Goal: Task Accomplishment & Management: Use online tool/utility

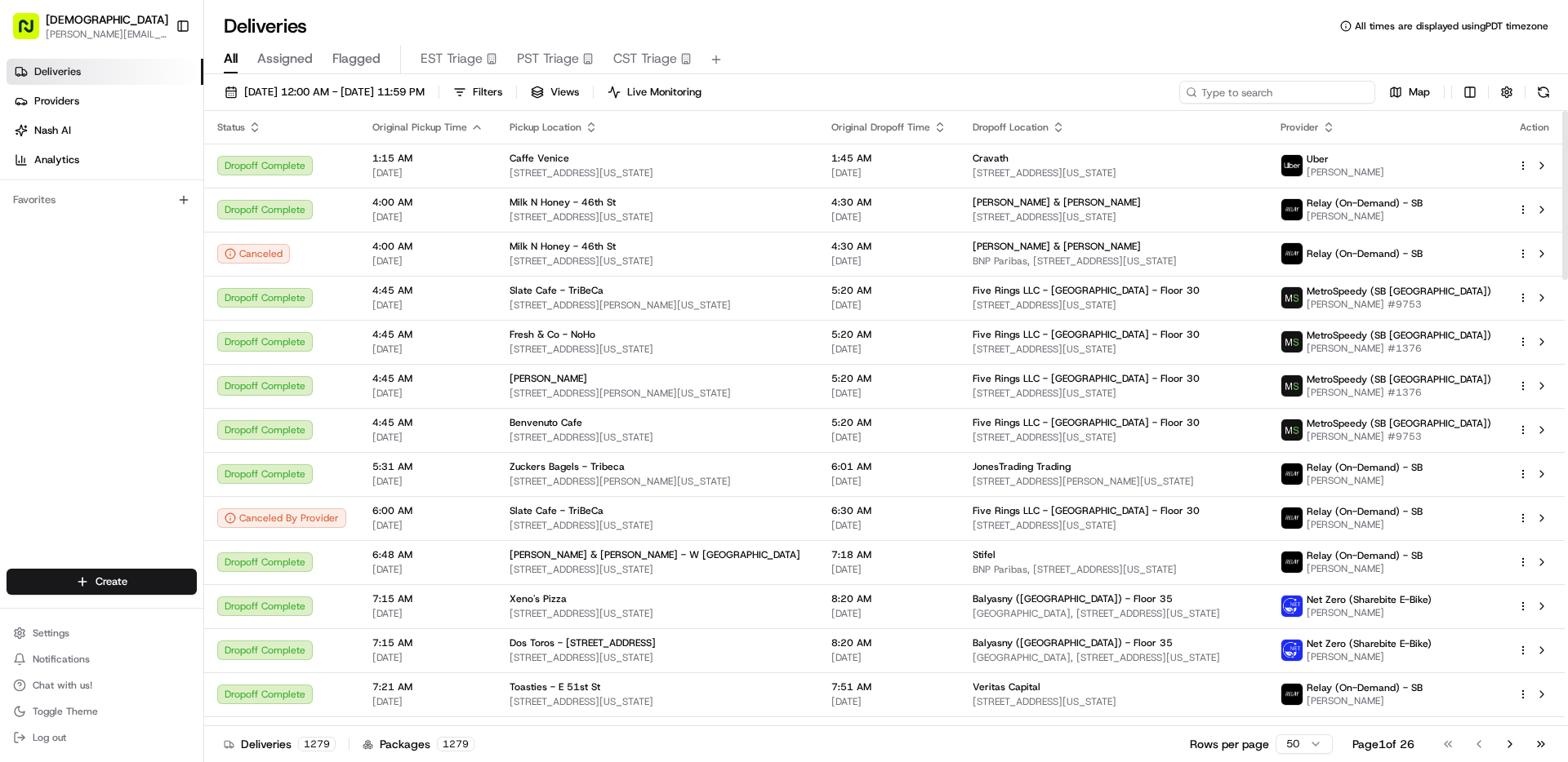
click at [1322, 87] on input at bounding box center [1277, 92] width 196 height 23
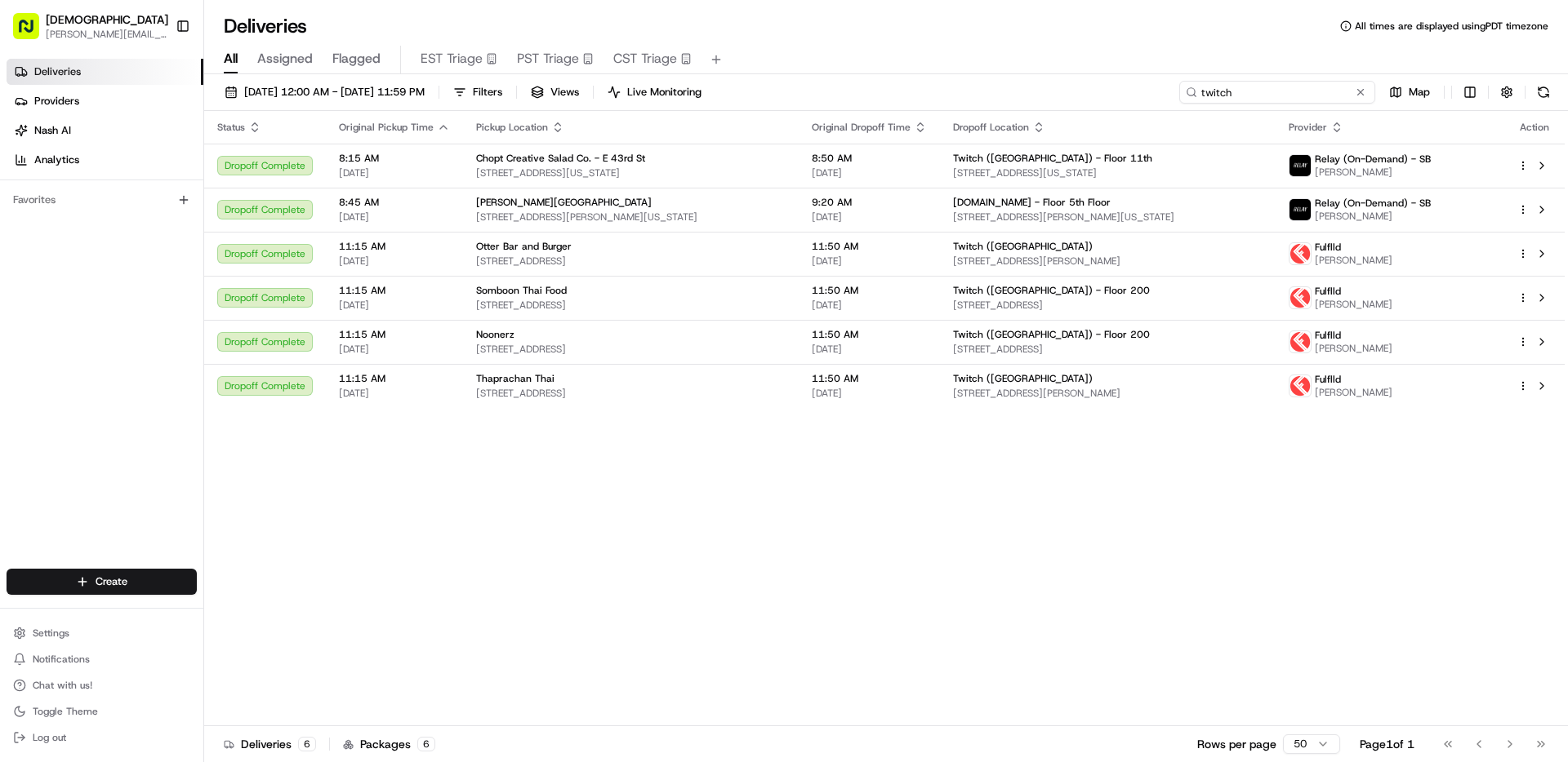
click at [1263, 88] on input "twitch" at bounding box center [1277, 92] width 196 height 23
click at [1264, 88] on input "twitch" at bounding box center [1277, 92] width 196 height 23
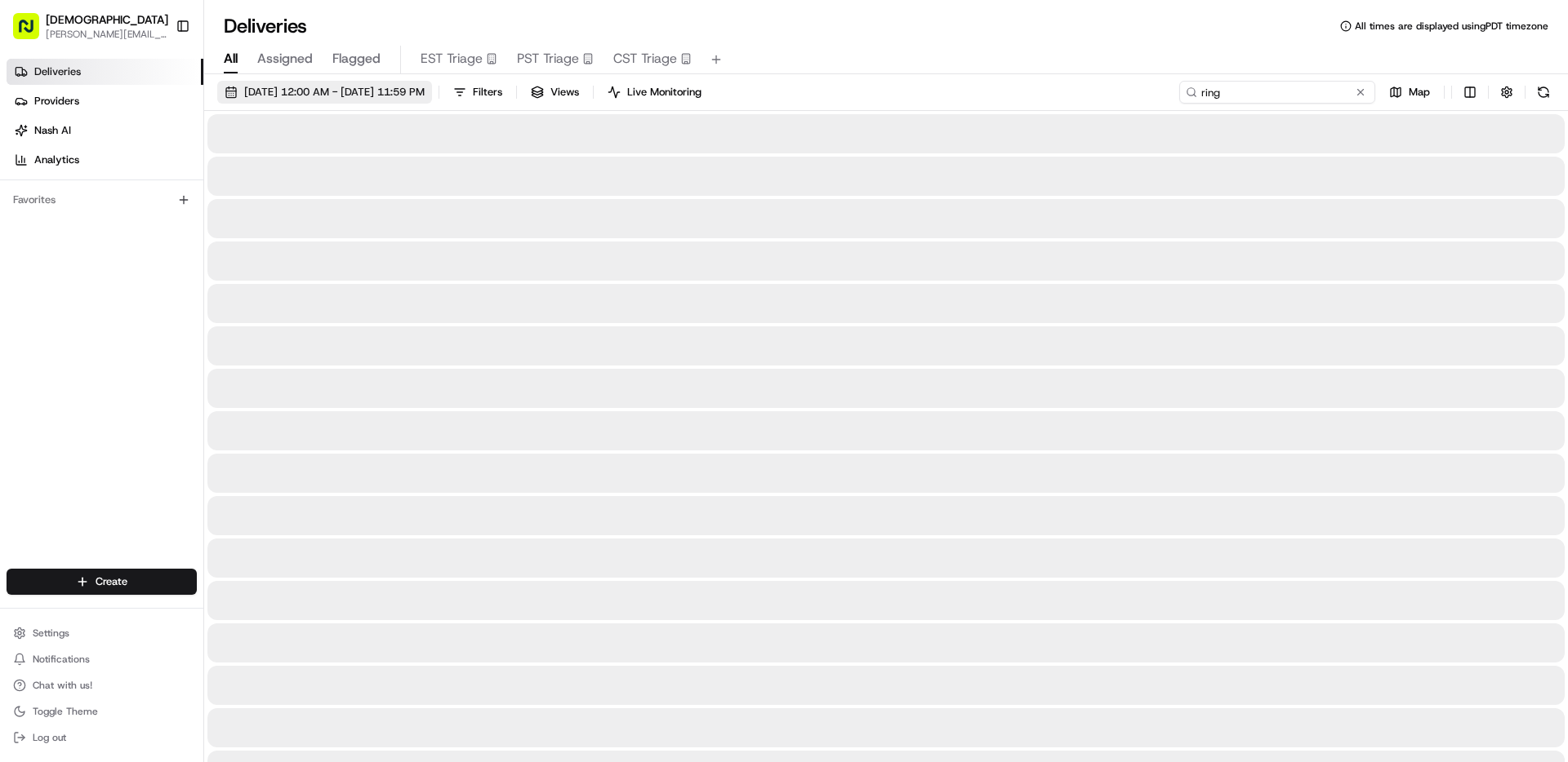
type input "ring"
click at [347, 89] on span "[DATE] 12:00 AM - [DATE] 11:59 PM" at bounding box center [334, 92] width 180 height 15
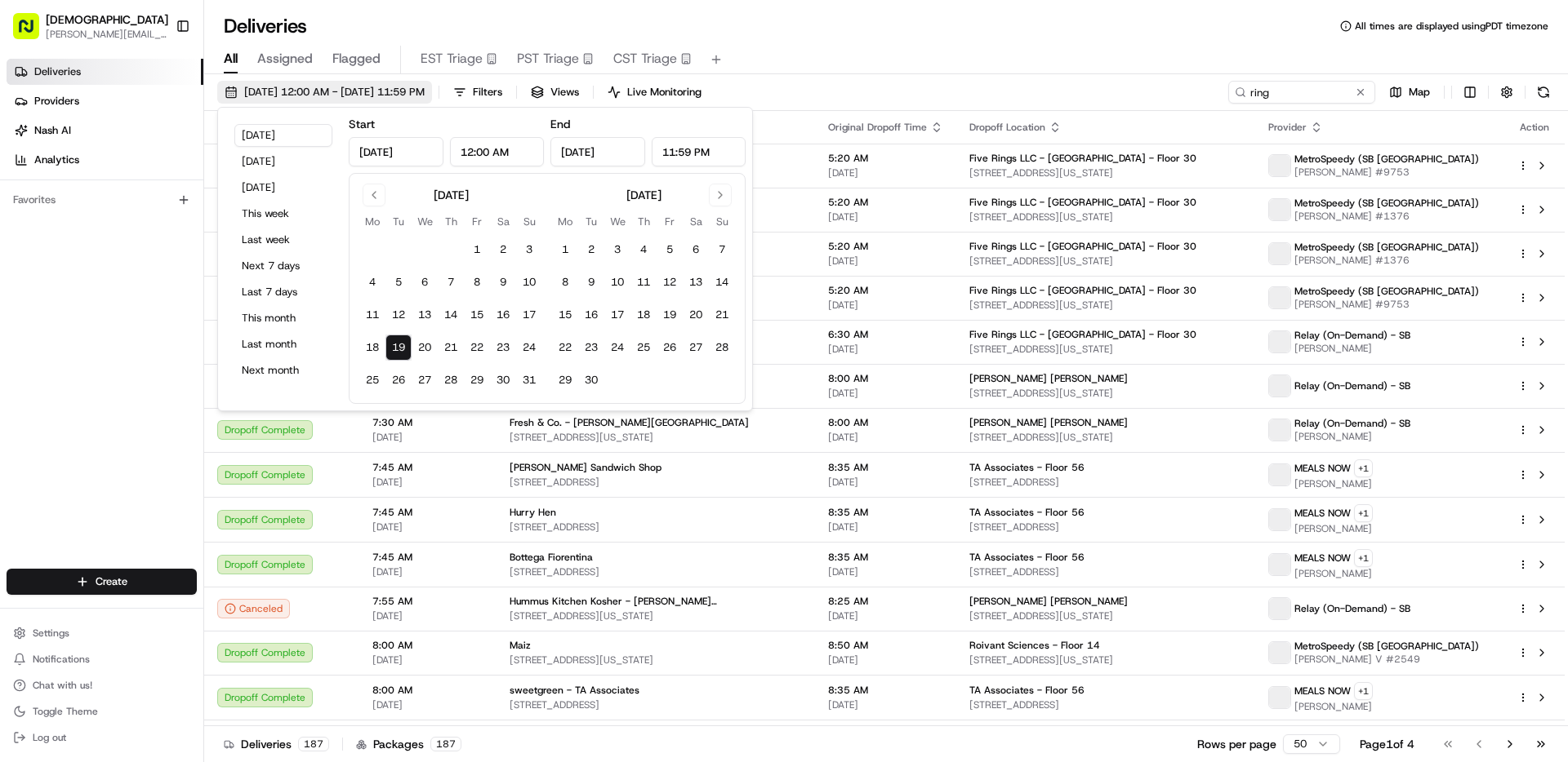
type input "[DATE]"
type input "12:00 AM"
type input "[DATE]"
type input "11:59 PM"
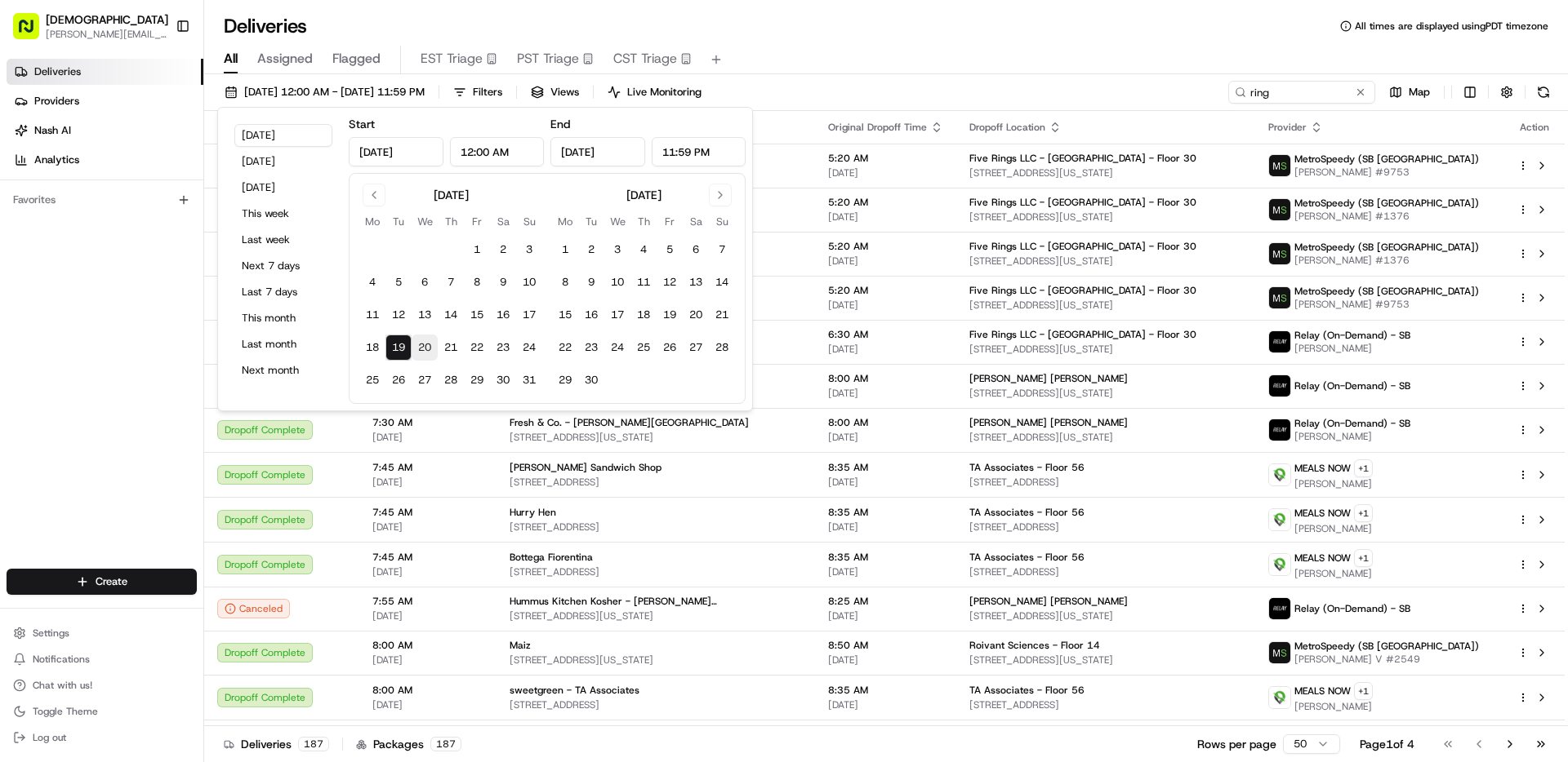
click at [430, 348] on button "20" at bounding box center [424, 347] width 26 height 26
type input "[DATE]"
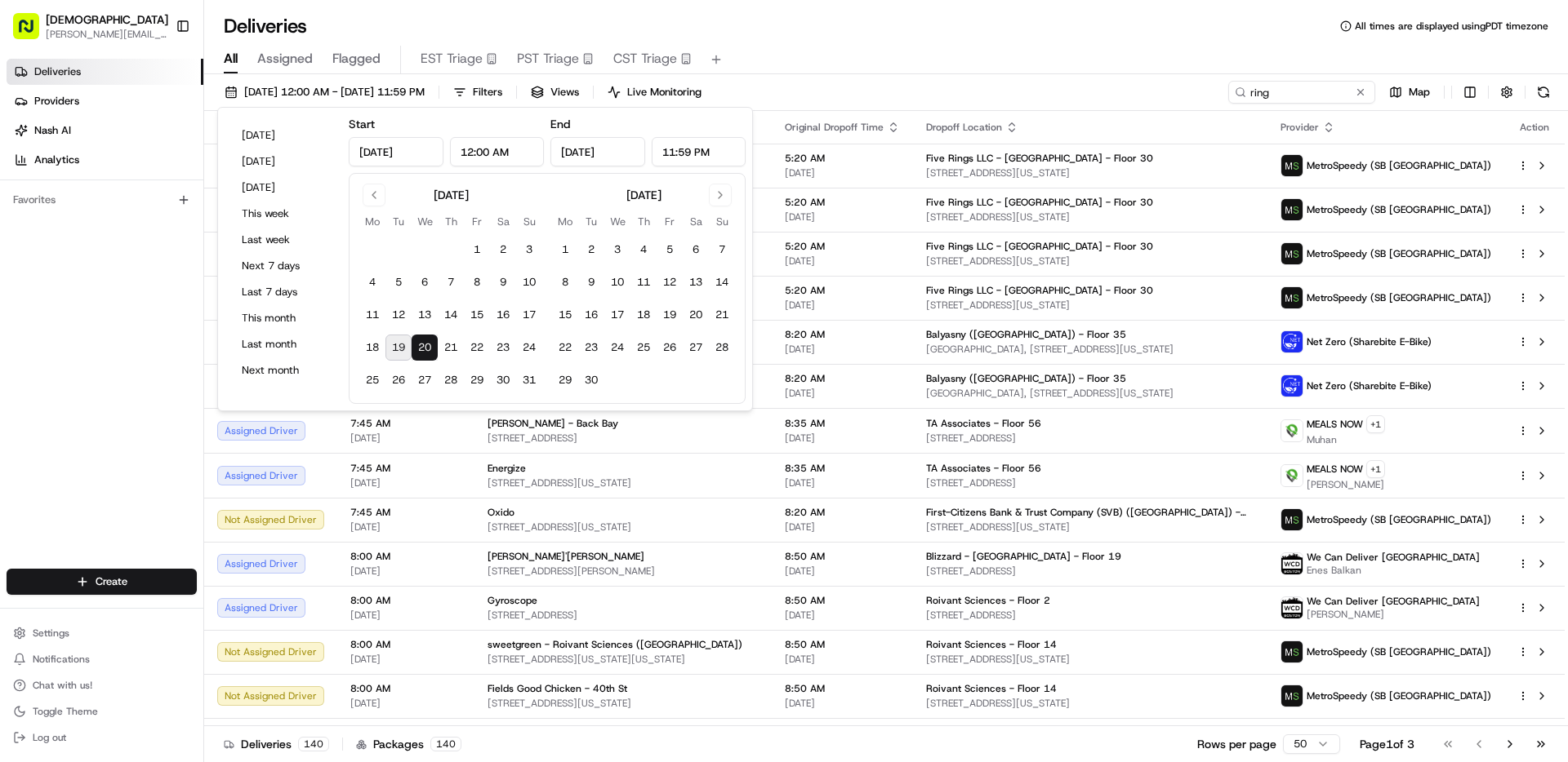
click at [429, 348] on button "20" at bounding box center [424, 347] width 26 height 26
click at [967, 56] on div "All Assigned Flagged EST Triage PST Triage CST Triage" at bounding box center [886, 60] width 1364 height 28
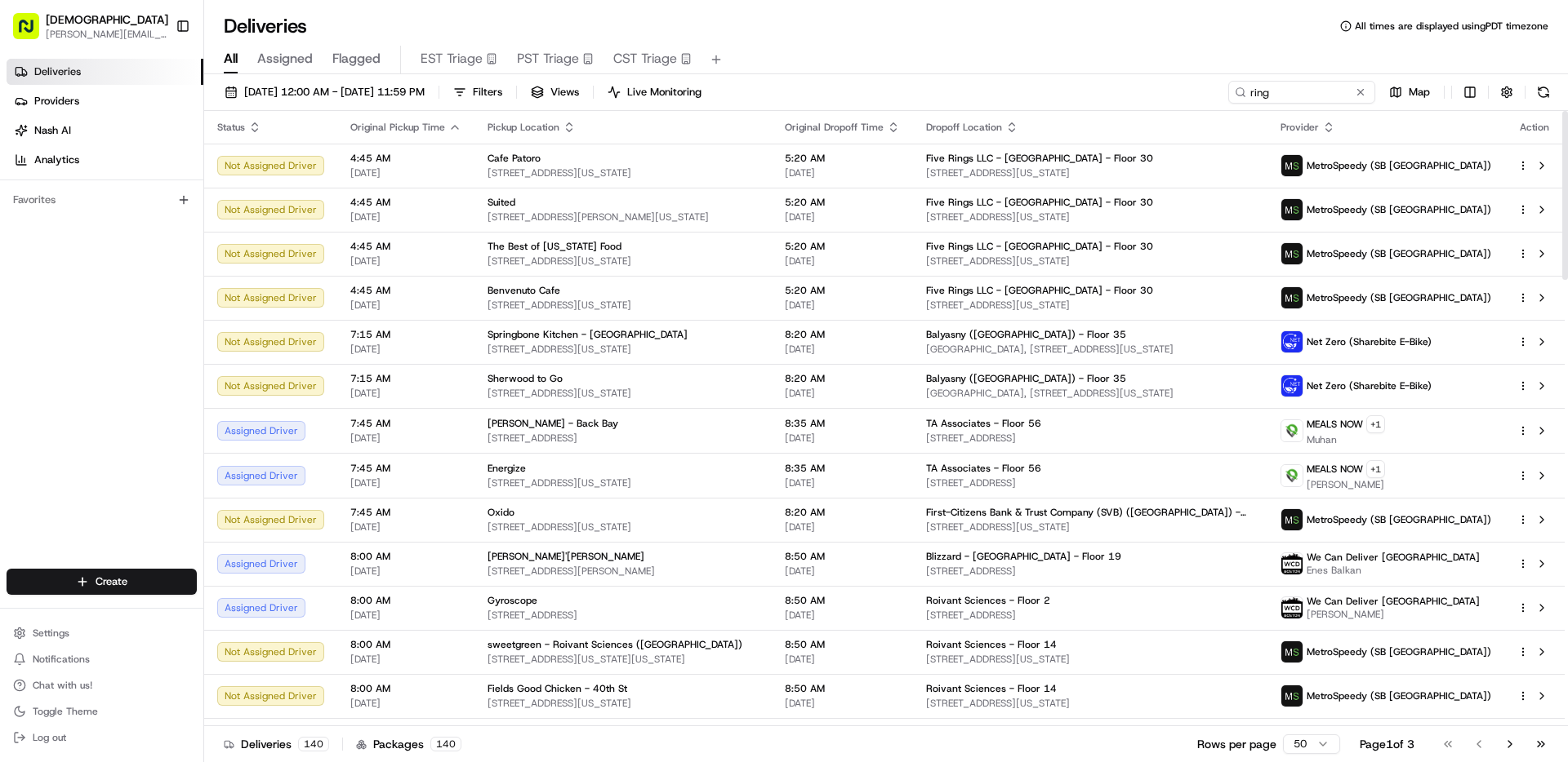
click at [396, 129] on span "Original Pickup Time" at bounding box center [397, 127] width 95 height 13
click at [450, 125] on icon "button" at bounding box center [455, 127] width 13 height 13
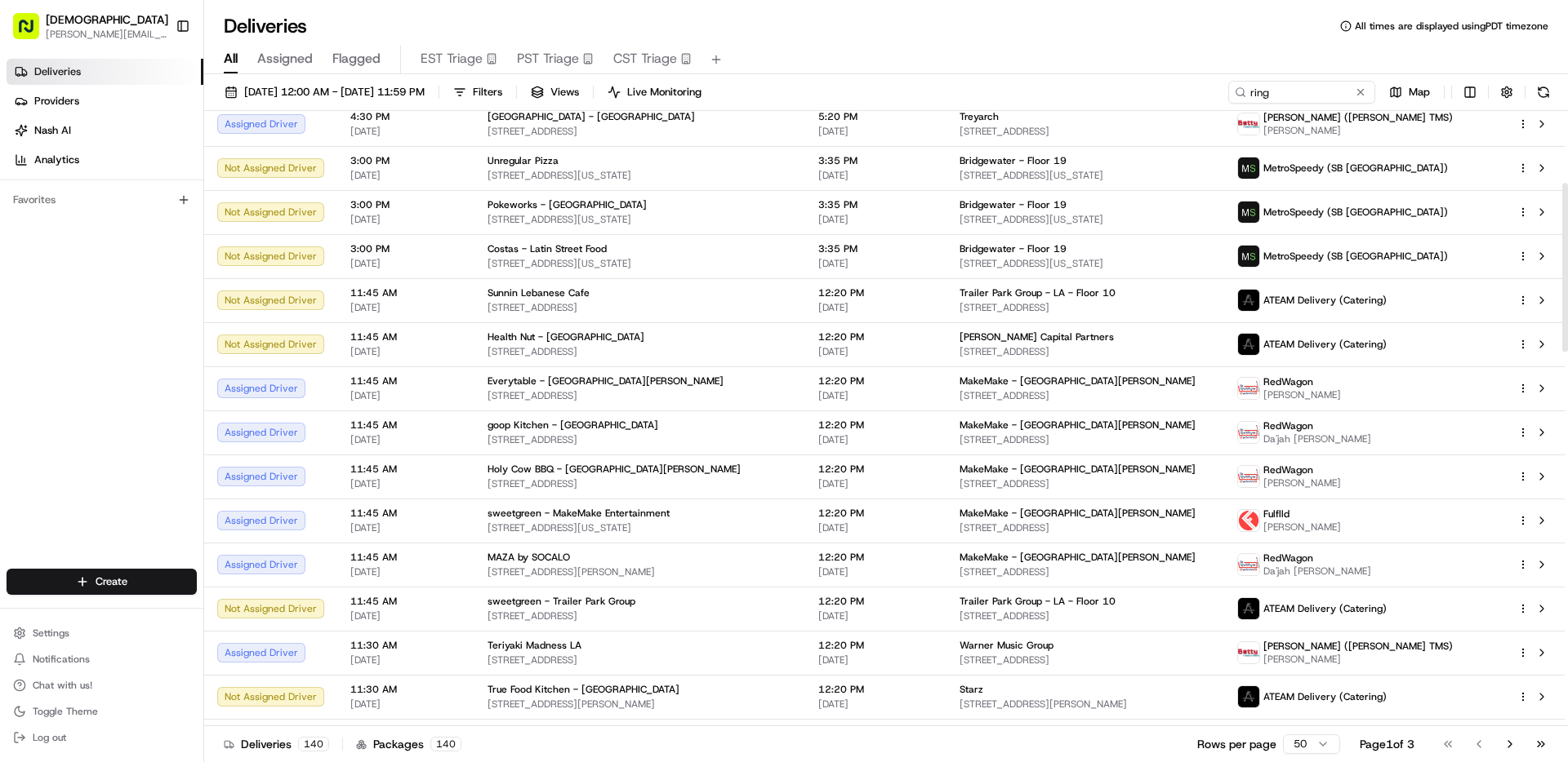
scroll to position [266, 0]
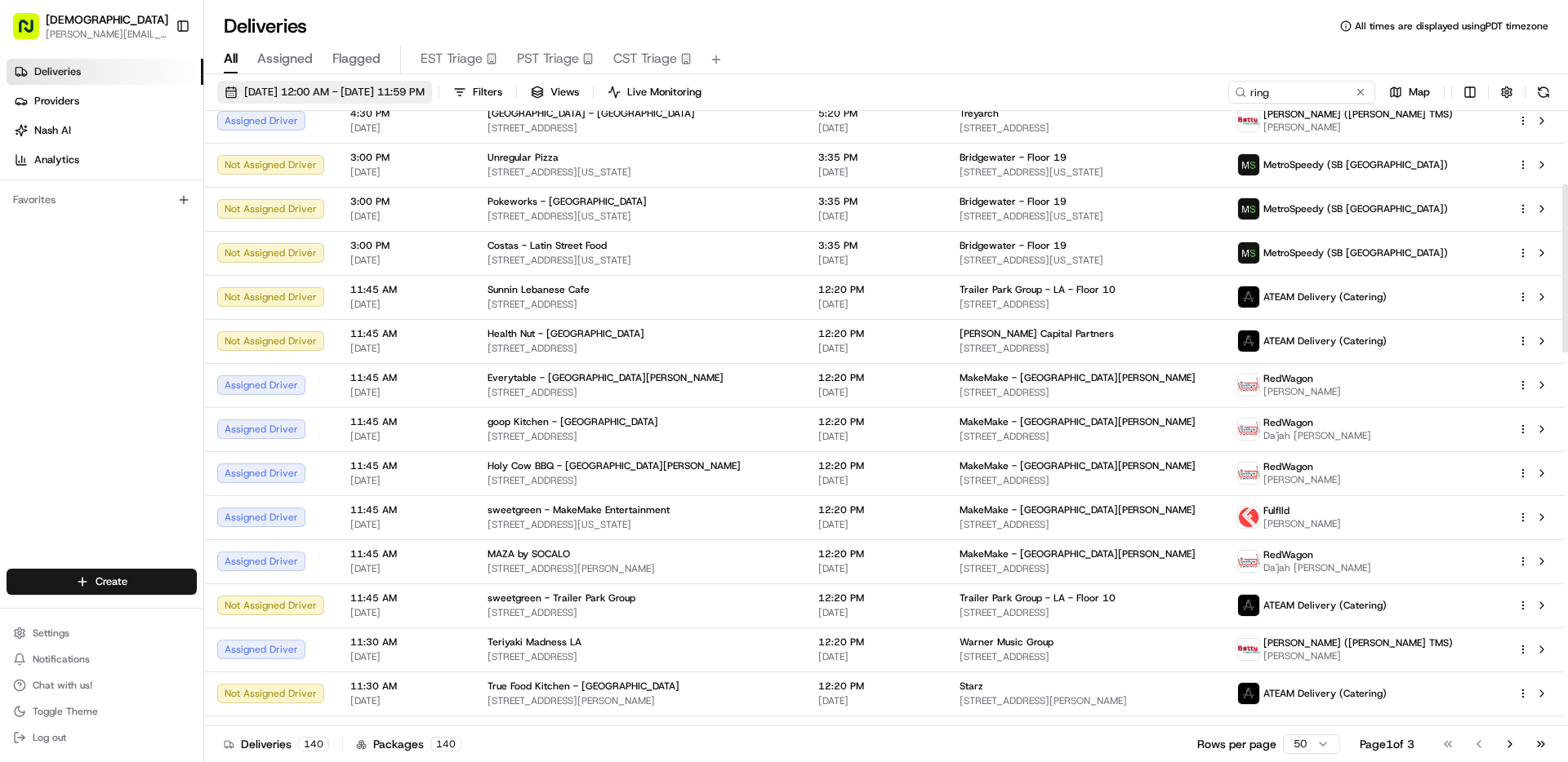
click at [370, 90] on span "[DATE] 12:00 AM - [DATE] 11:59 PM" at bounding box center [334, 92] width 180 height 15
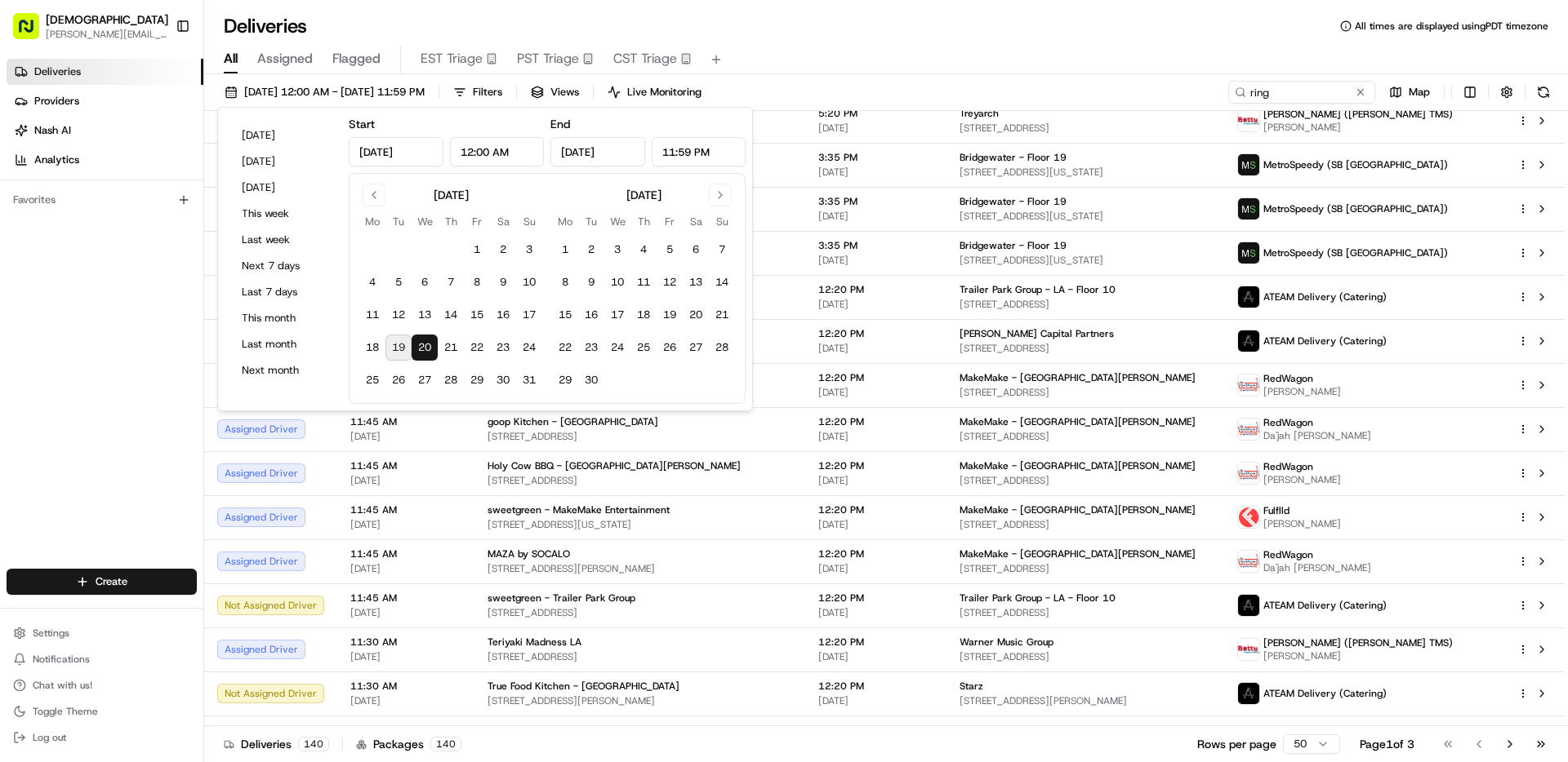
click at [425, 350] on button "20" at bounding box center [424, 347] width 26 height 26
click at [426, 346] on button "20" at bounding box center [424, 347] width 26 height 26
click at [807, 57] on div "All Assigned Flagged EST Triage PST Triage CST Triage" at bounding box center [886, 60] width 1364 height 28
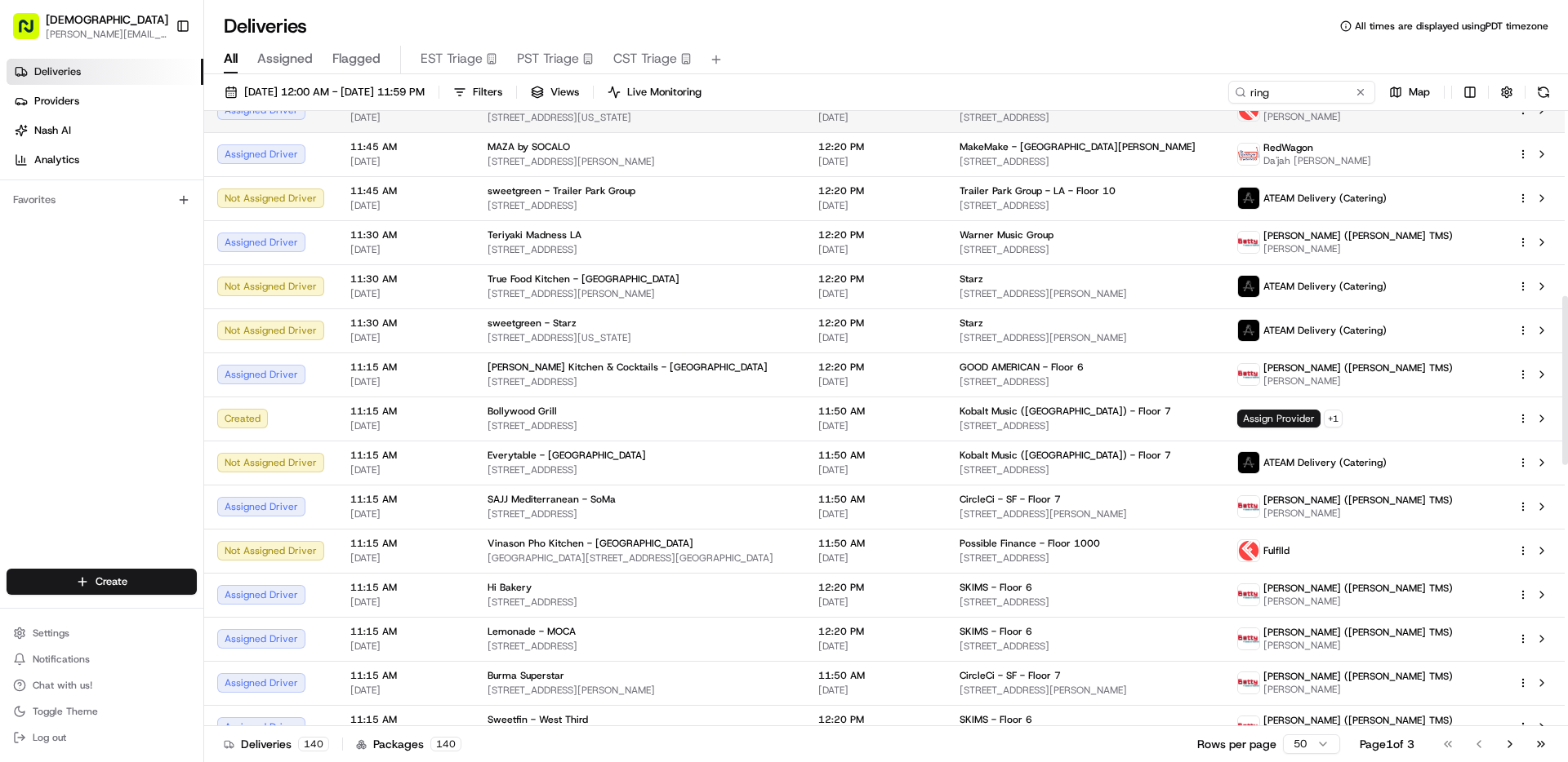
scroll to position [0, 0]
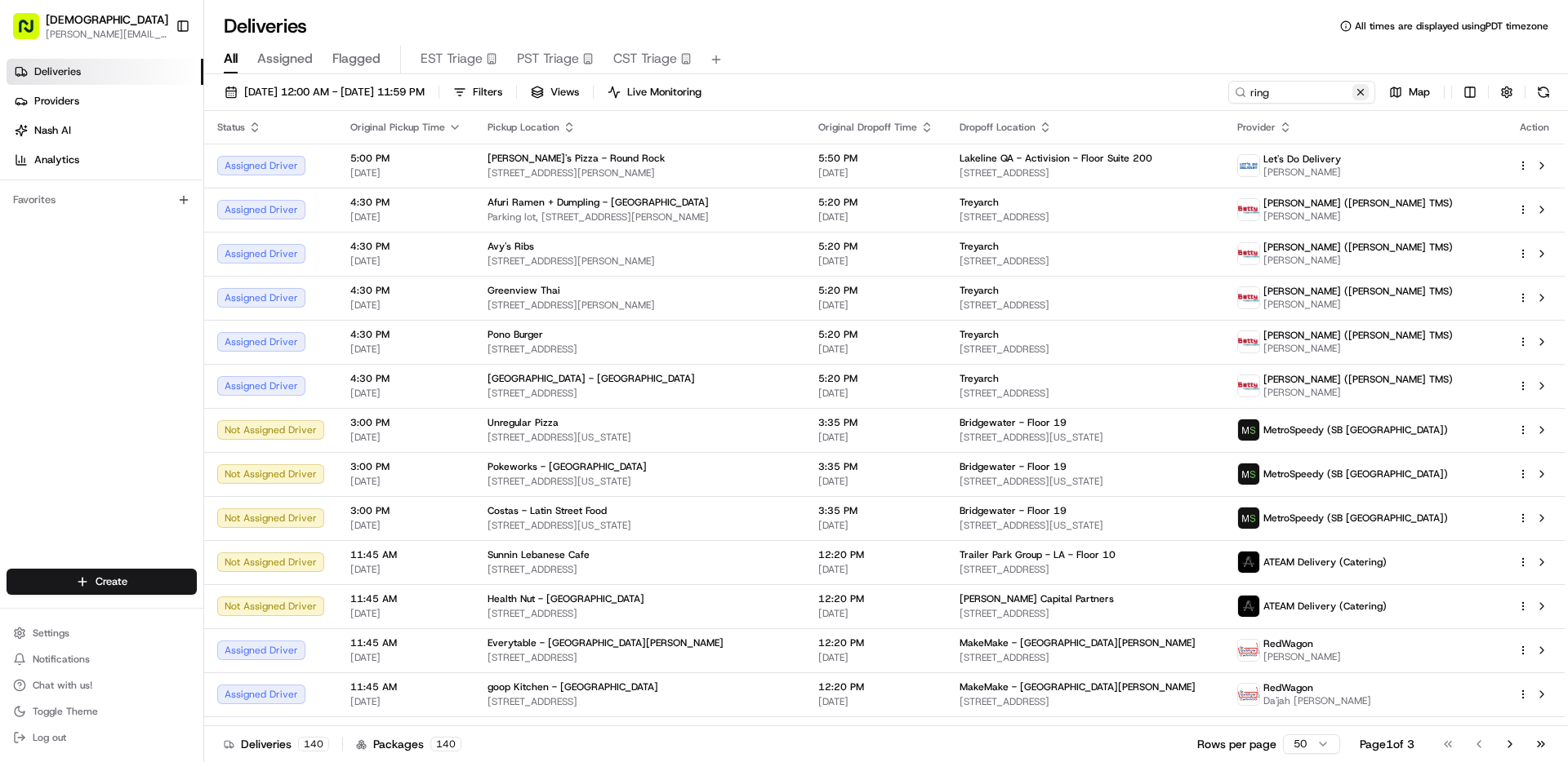
click at [1361, 89] on button at bounding box center [1360, 92] width 16 height 16
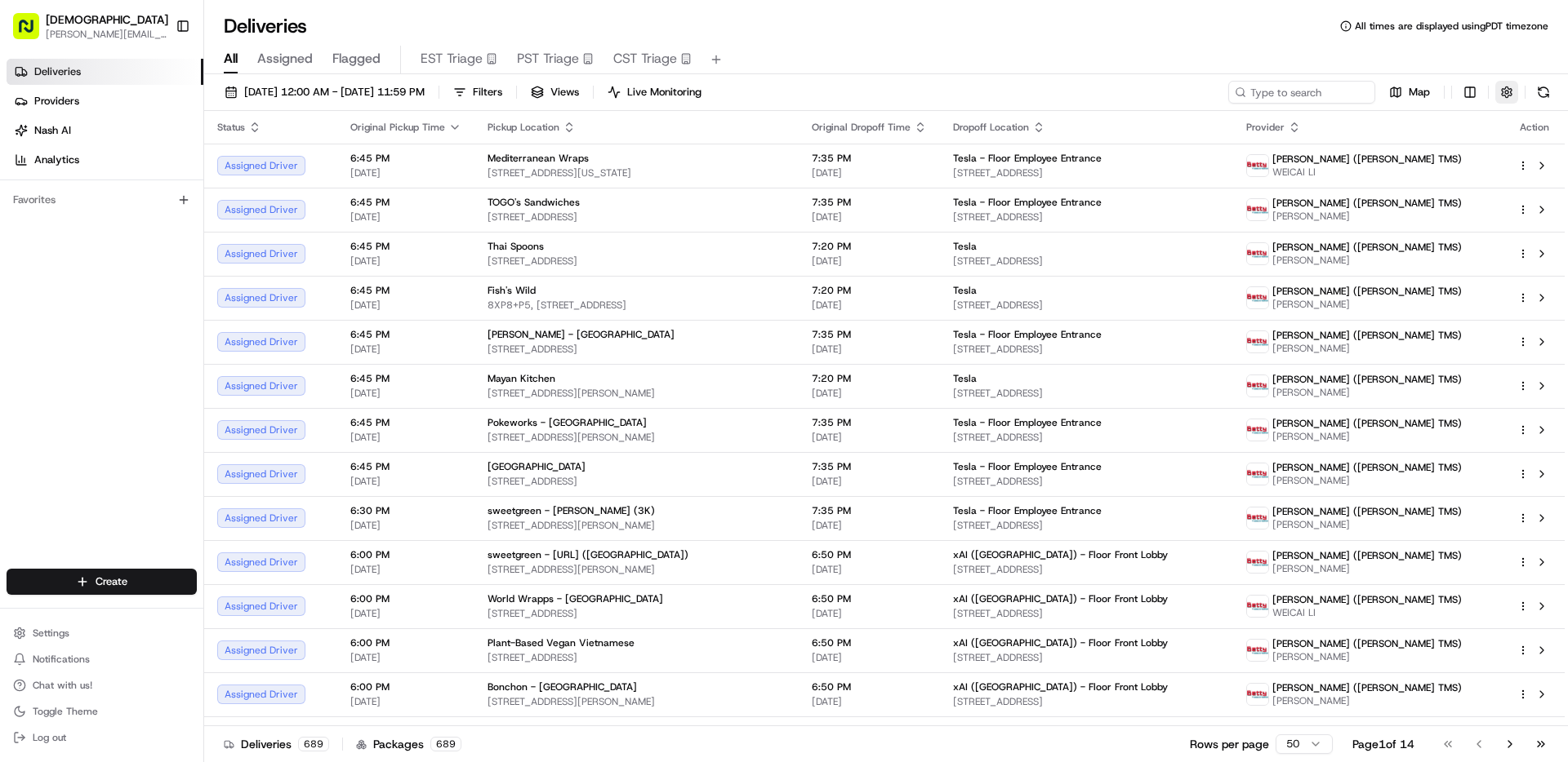
click at [1504, 95] on button "button" at bounding box center [1507, 92] width 23 height 23
click at [993, 86] on div "[DATE] 12:00 AM - [DATE] 11:59 PM Filters Views Live Monitoring Map" at bounding box center [886, 96] width 1364 height 30
click at [502, 95] on span "Filters" at bounding box center [487, 92] width 29 height 15
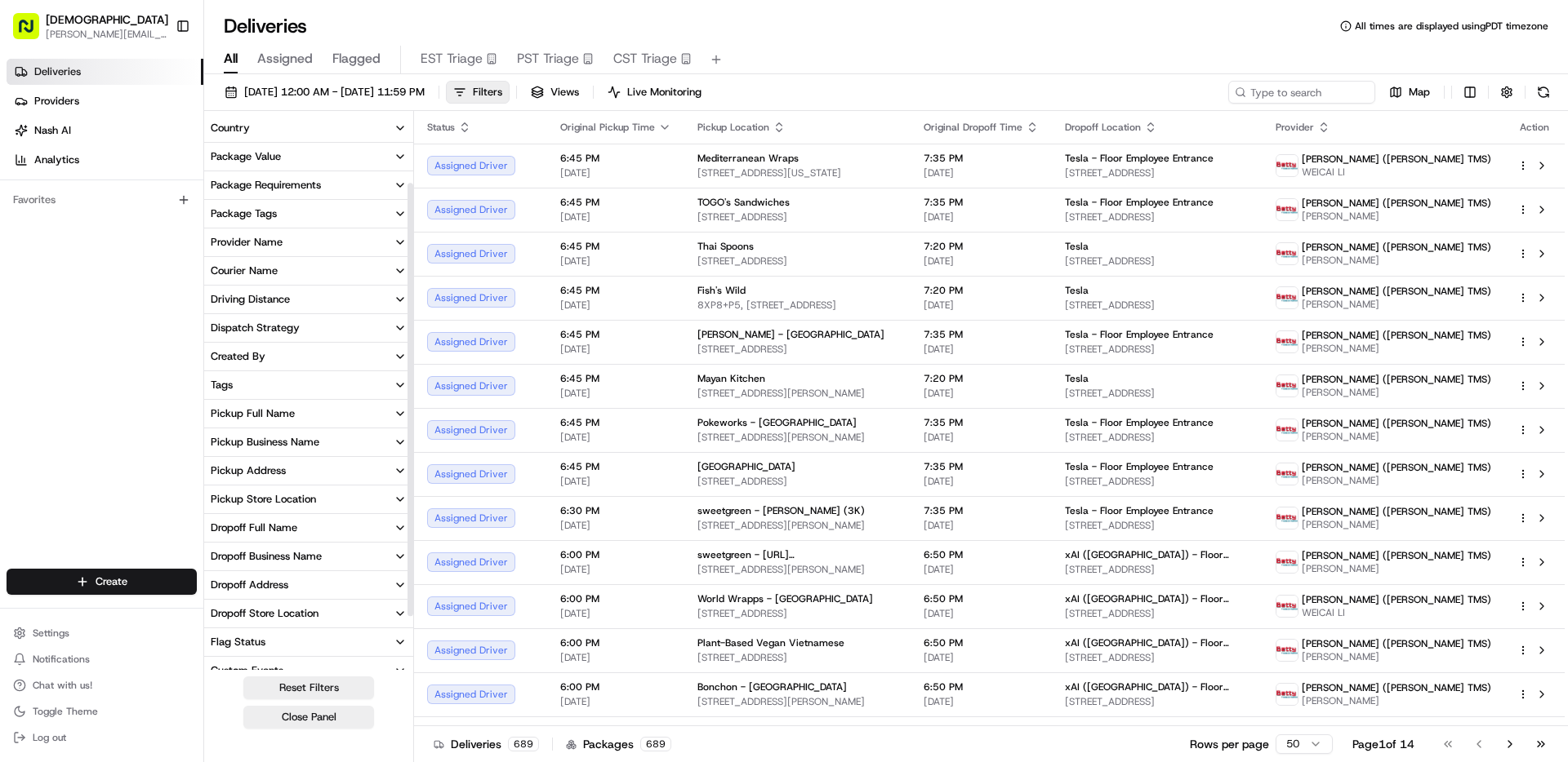
scroll to position [89, 0]
click at [269, 407] on div "Pickup Full Name" at bounding box center [252, 410] width 84 height 15
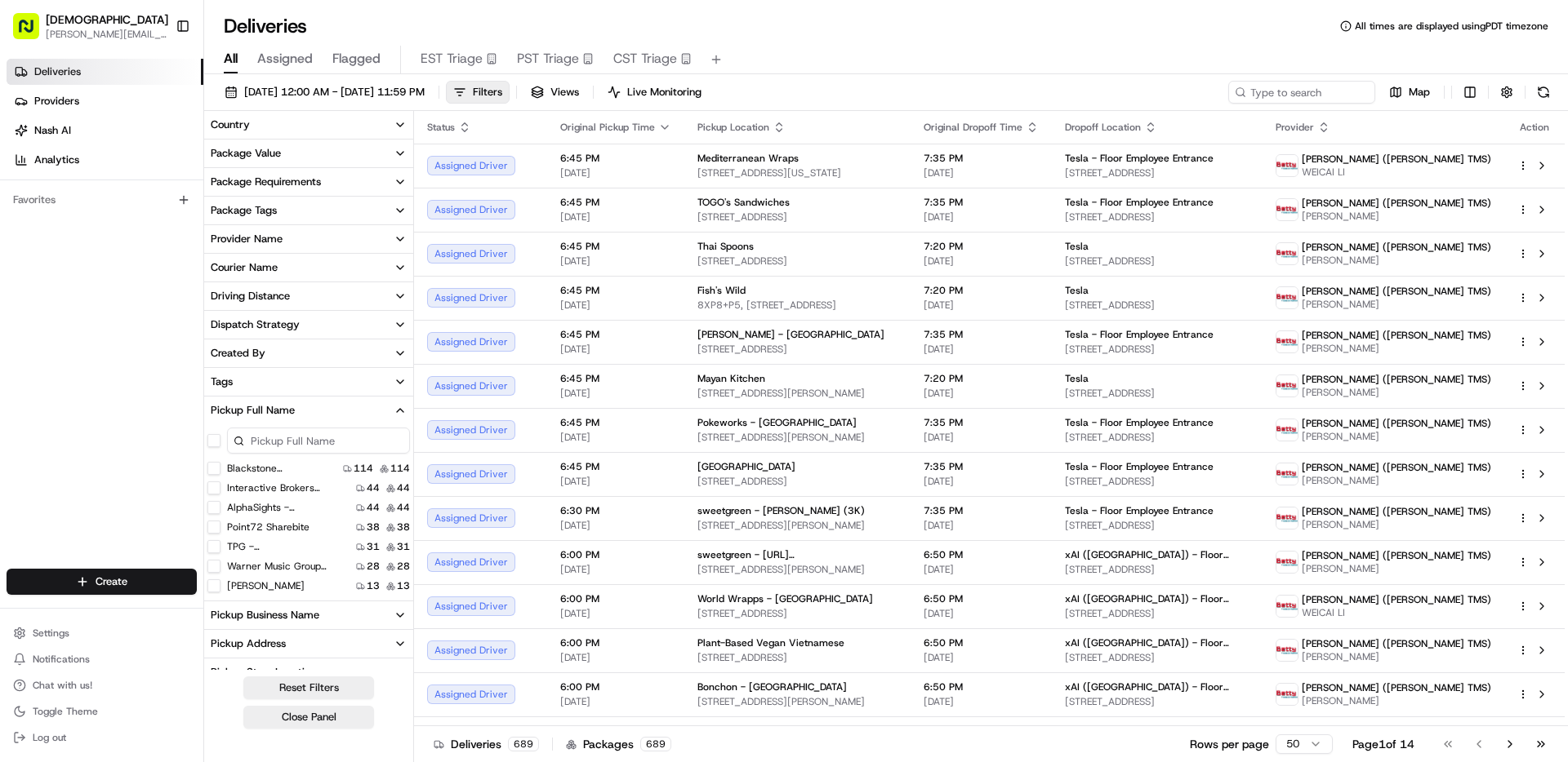
click at [269, 443] on input at bounding box center [319, 441] width 183 height 26
type input "Ring"
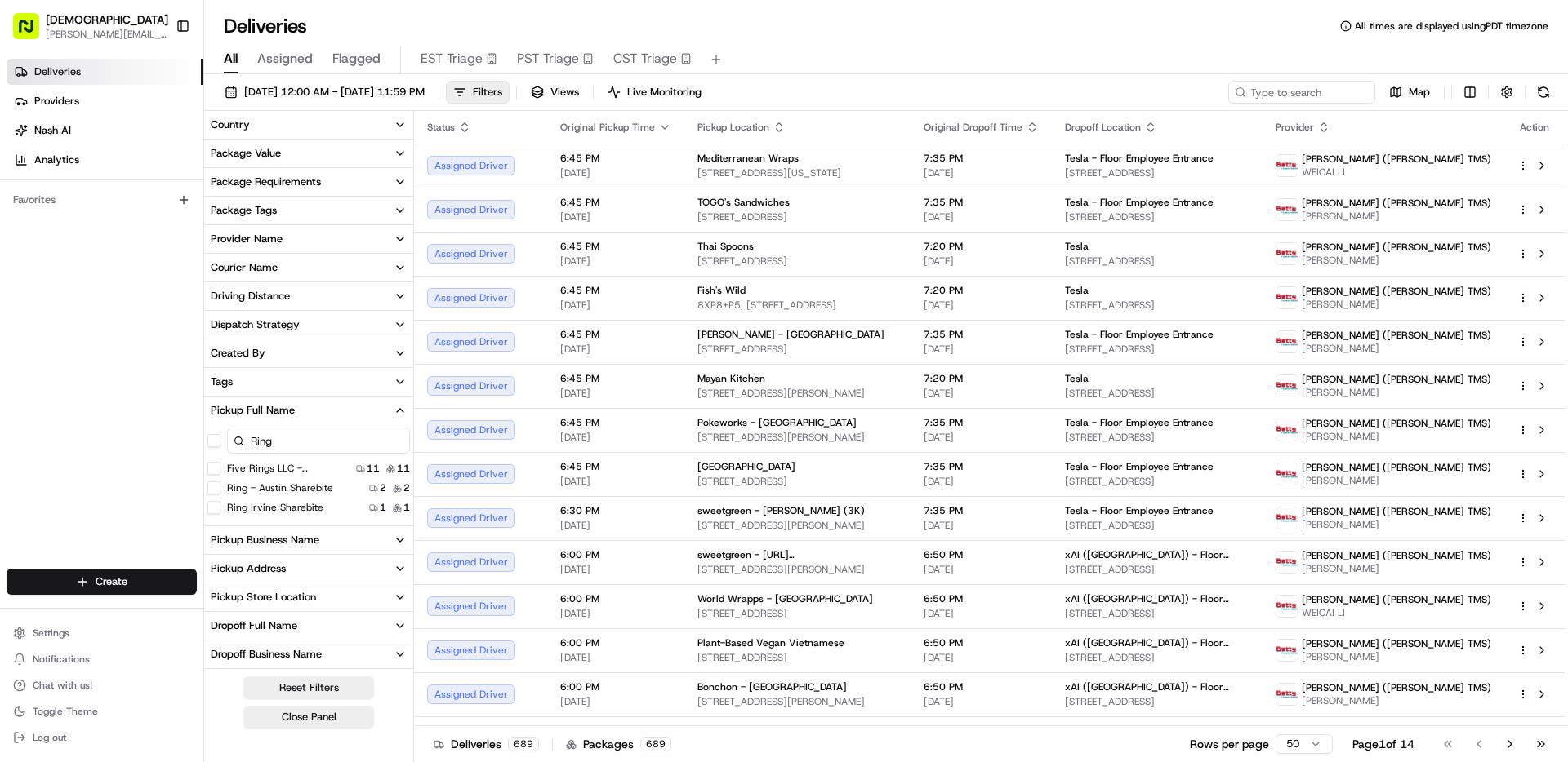
click at [210, 503] on Sharebite "Ring Irvine Sharebite" at bounding box center [213, 507] width 13 height 13
